Goal: Navigation & Orientation: Find specific page/section

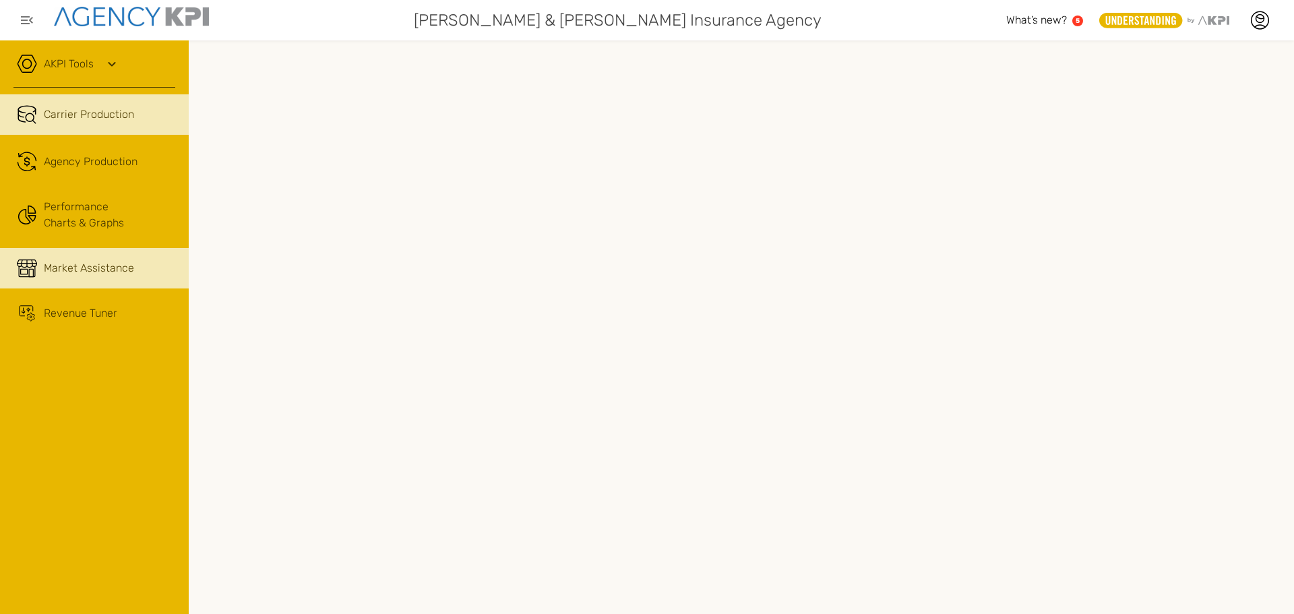
click at [78, 266] on span "Market Assistance" at bounding box center [89, 268] width 90 height 16
